Goal: Information Seeking & Learning: Learn about a topic

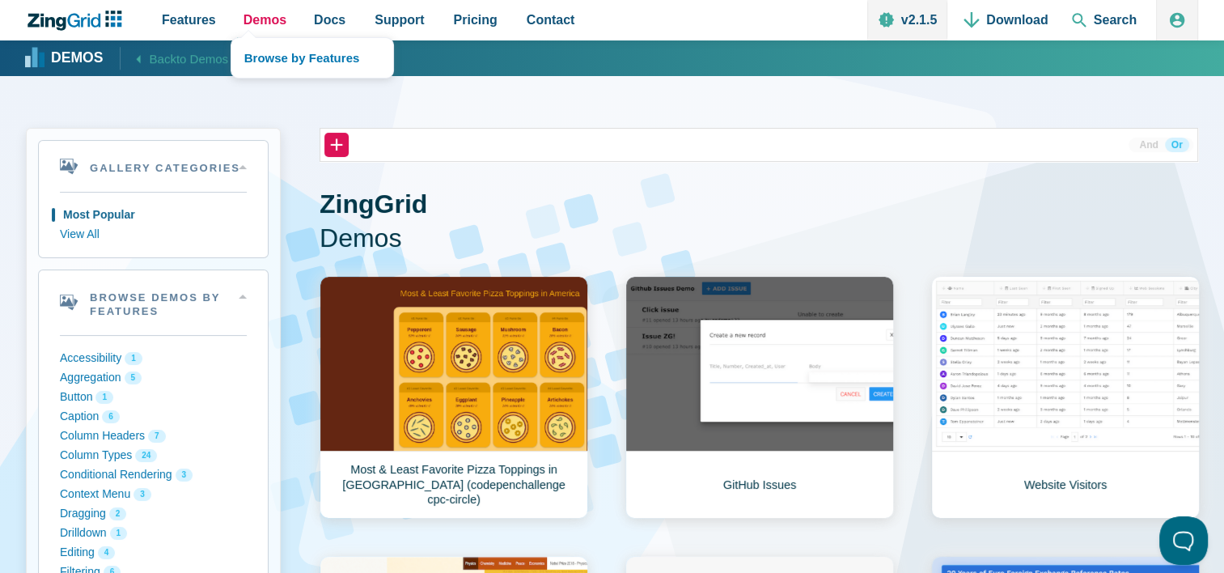
click at [273, 26] on span "Demos" at bounding box center [265, 20] width 43 height 22
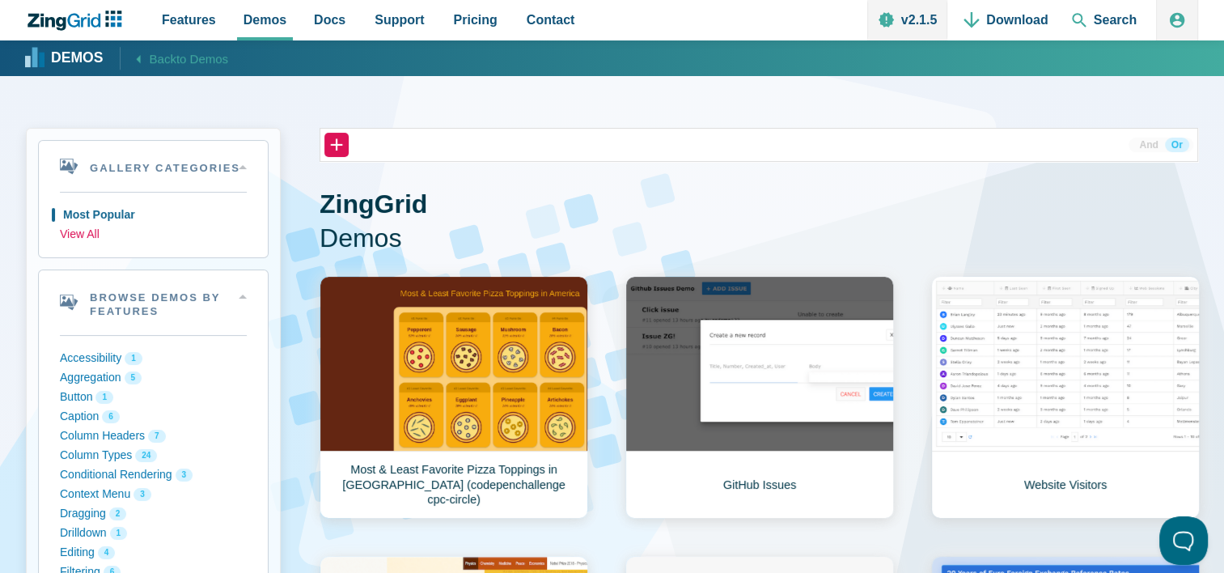
click at [100, 235] on button "View All" at bounding box center [153, 234] width 187 height 19
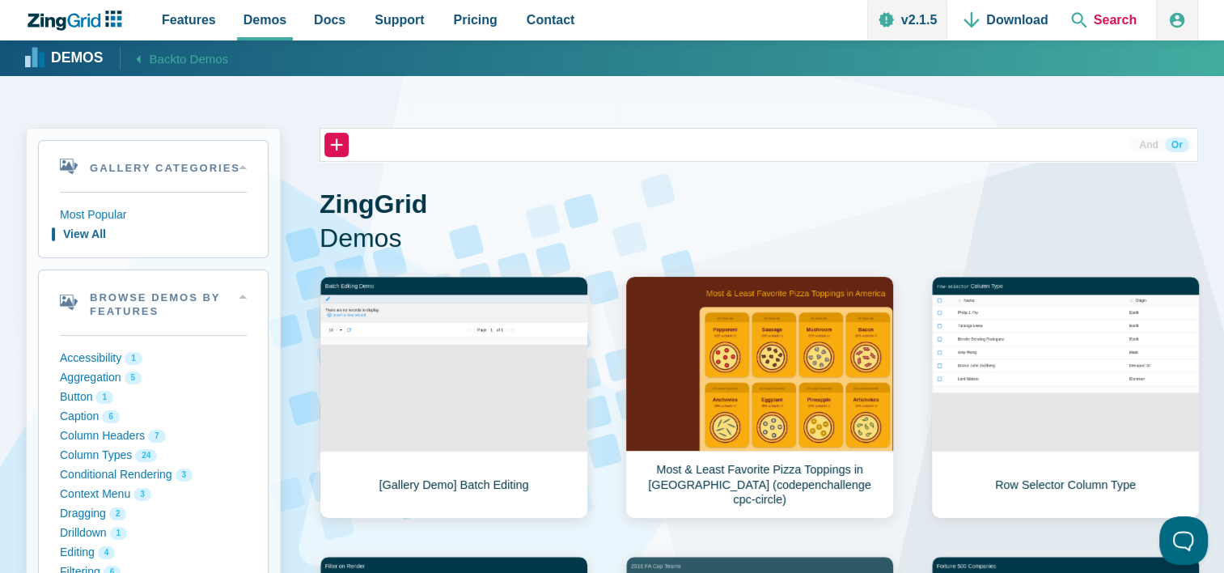
click at [1120, 17] on span "Search" at bounding box center [1104, 20] width 78 height 40
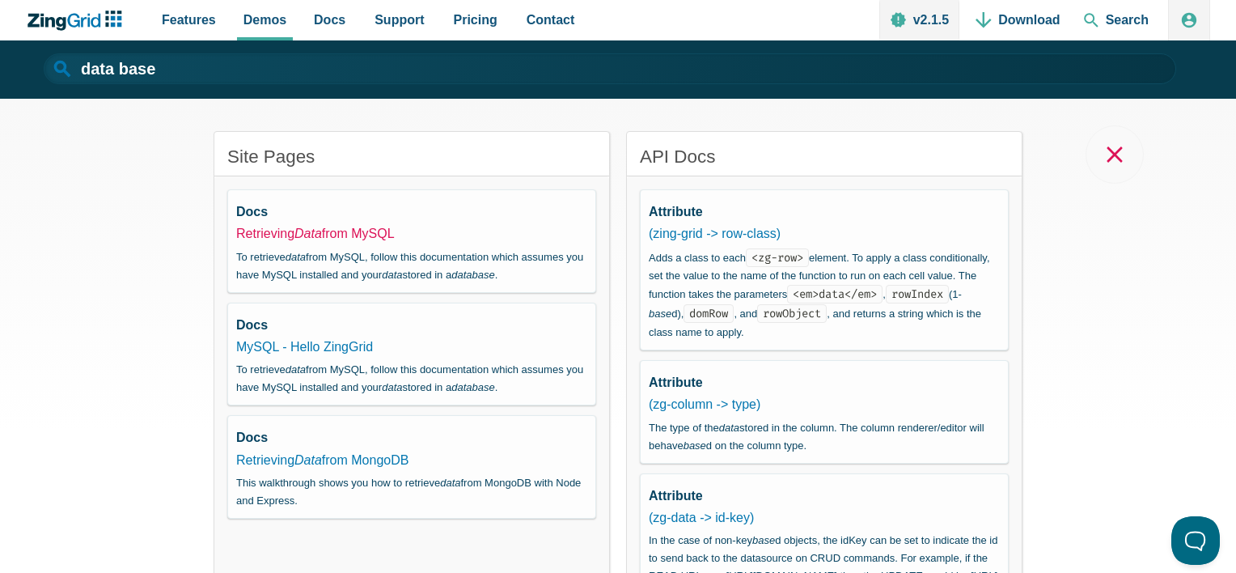
click at [324, 231] on link "Retrieving Data from MySQL" at bounding box center [315, 234] width 159 height 14
type input "Retrieving Data from MySQL"
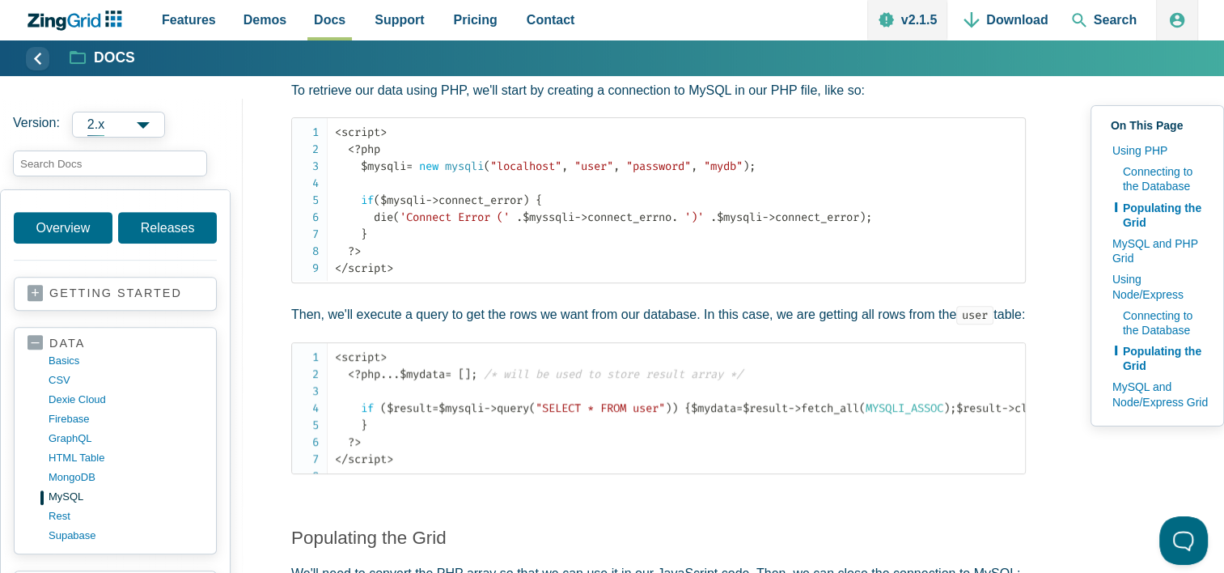
scroll to position [566, 0]
